Goal: Transaction & Acquisition: Purchase product/service

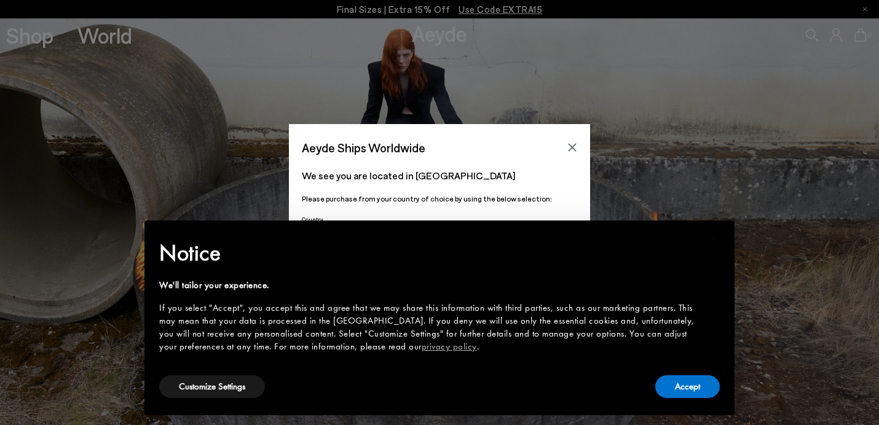
scroll to position [1, 0]
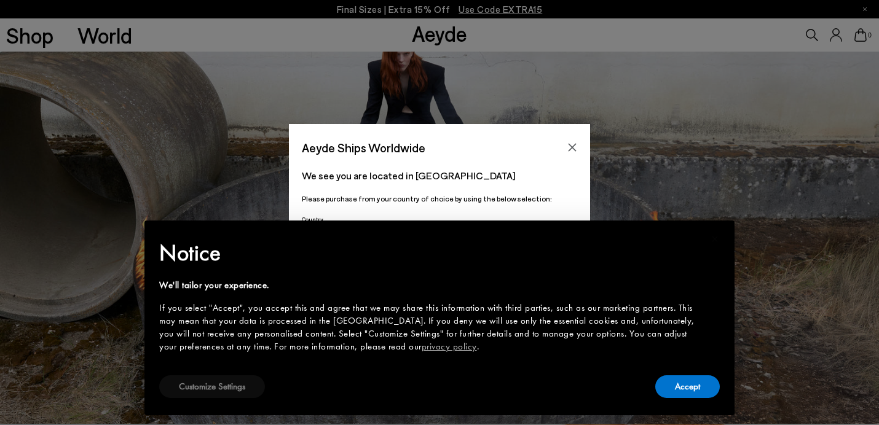
click at [245, 395] on button "Customize Settings" at bounding box center [212, 387] width 106 height 23
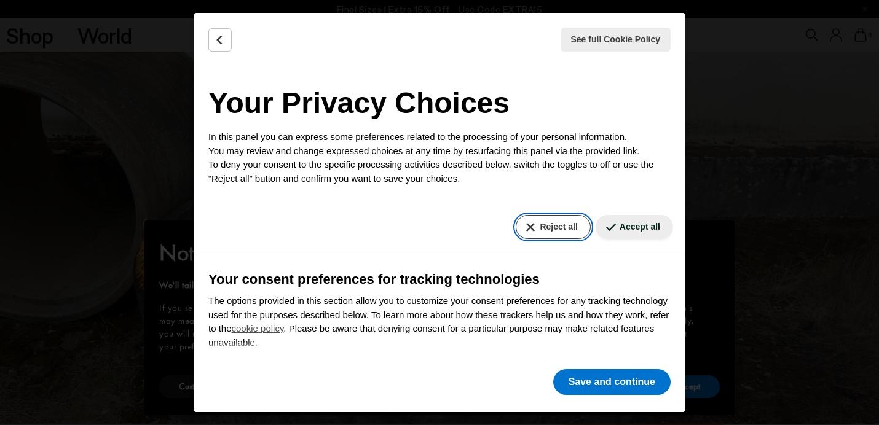
click at [581, 231] on button "Reject all" at bounding box center [553, 227] width 74 height 24
click at [573, 240] on div "Reject all Accept all" at bounding box center [440, 227] width 492 height 54
click at [573, 232] on button "Reject all" at bounding box center [553, 227] width 74 height 24
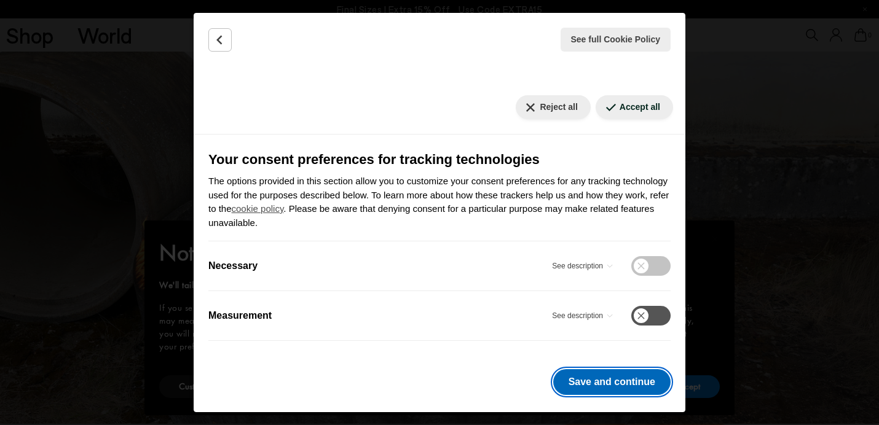
click at [584, 380] on button "Save and continue" at bounding box center [611, 383] width 117 height 26
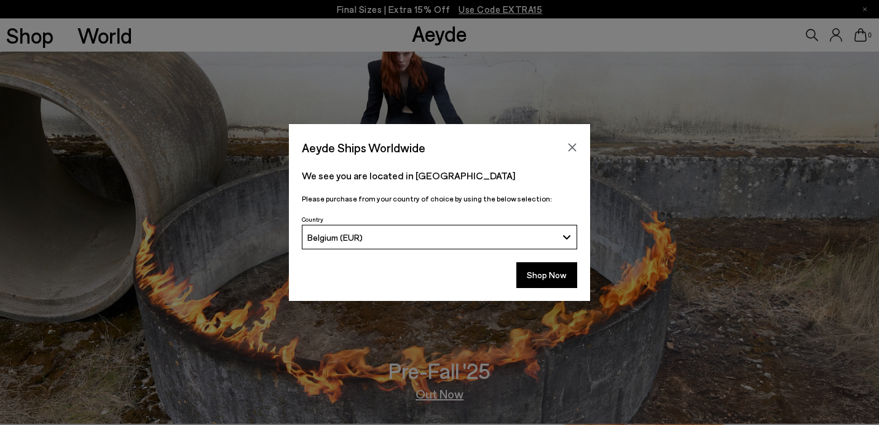
click at [584, 140] on div "Aeyde Ships Worldwide" at bounding box center [439, 141] width 301 height 34
click at [581, 141] on button "Close" at bounding box center [572, 147] width 18 height 18
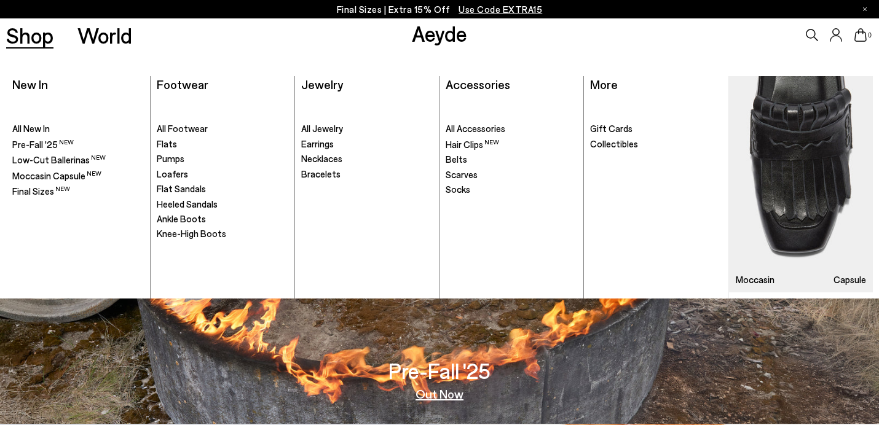
click at [35, 42] on link "Shop" at bounding box center [29, 36] width 47 height 22
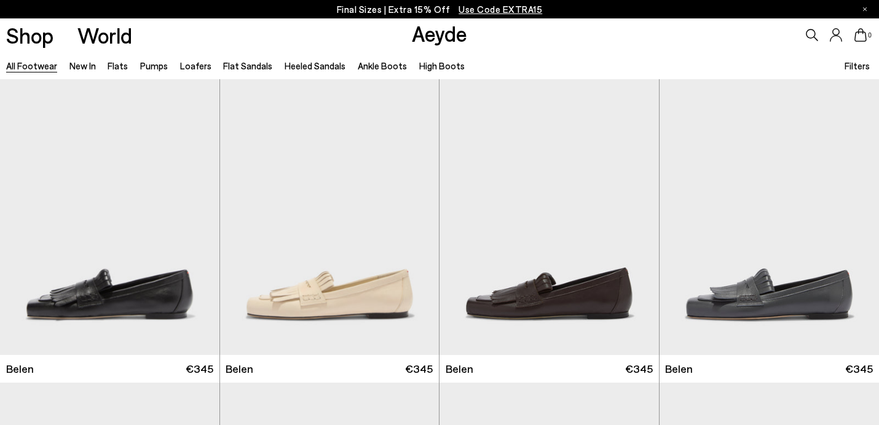
click at [421, 34] on link "Aeyde" at bounding box center [439, 33] width 55 height 26
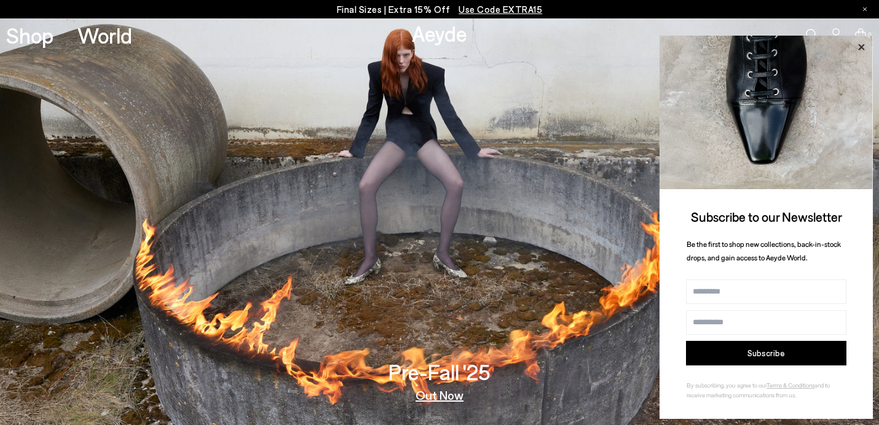
click at [859, 49] on icon at bounding box center [861, 47] width 6 height 6
